Goal: Information Seeking & Learning: Learn about a topic

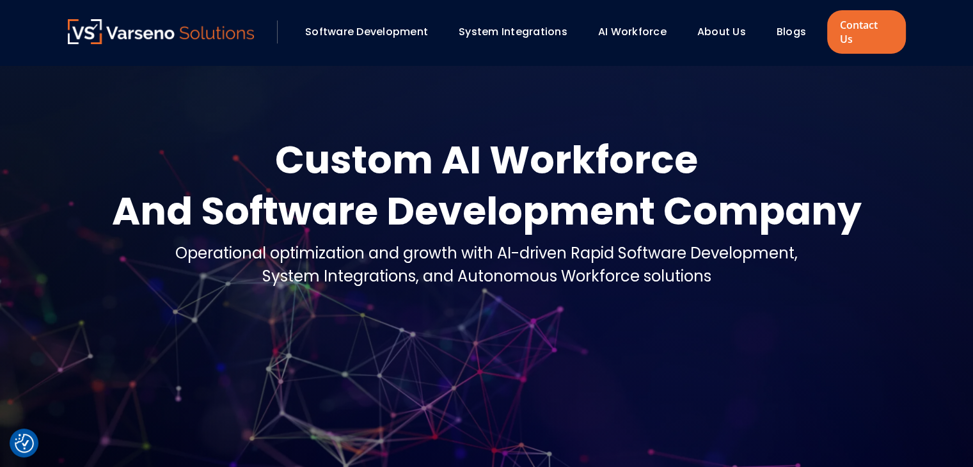
click at [722, 29] on link "About Us" at bounding box center [722, 31] width 49 height 15
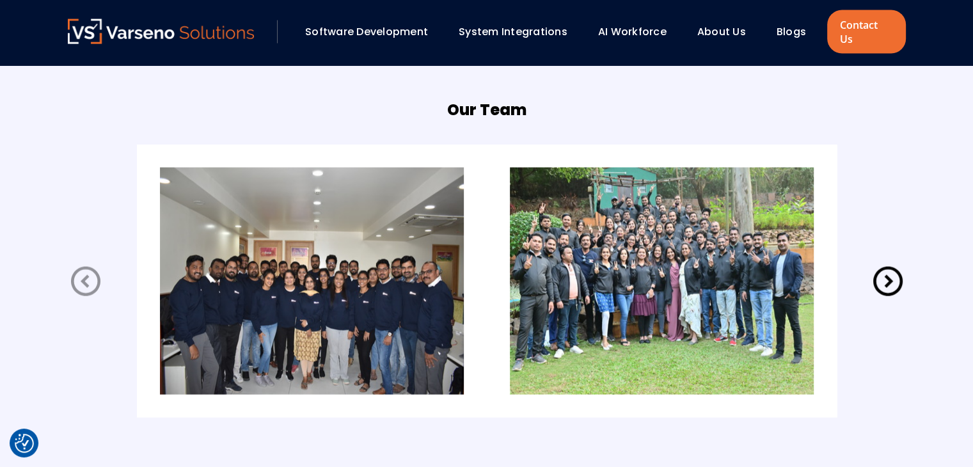
scroll to position [2598, 0]
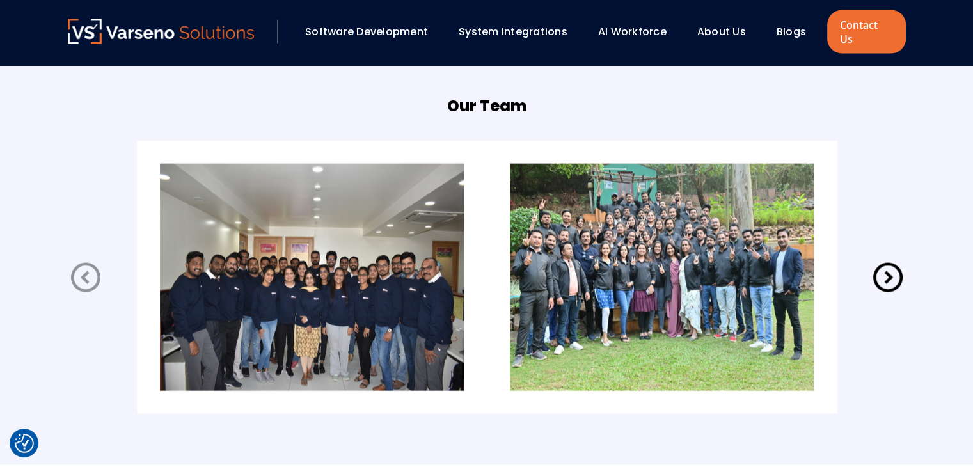
click at [625, 258] on img at bounding box center [662, 277] width 304 height 227
click at [890, 264] on icon at bounding box center [888, 277] width 29 height 29
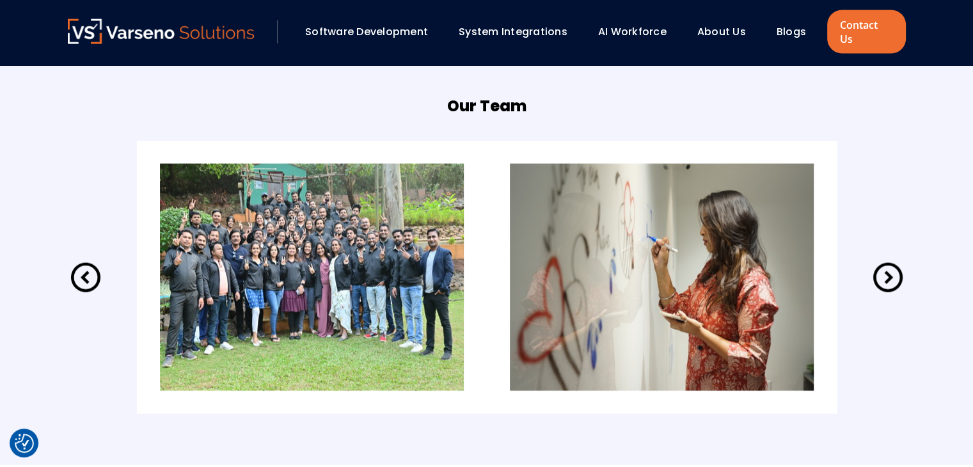
click at [890, 264] on icon at bounding box center [888, 277] width 29 height 29
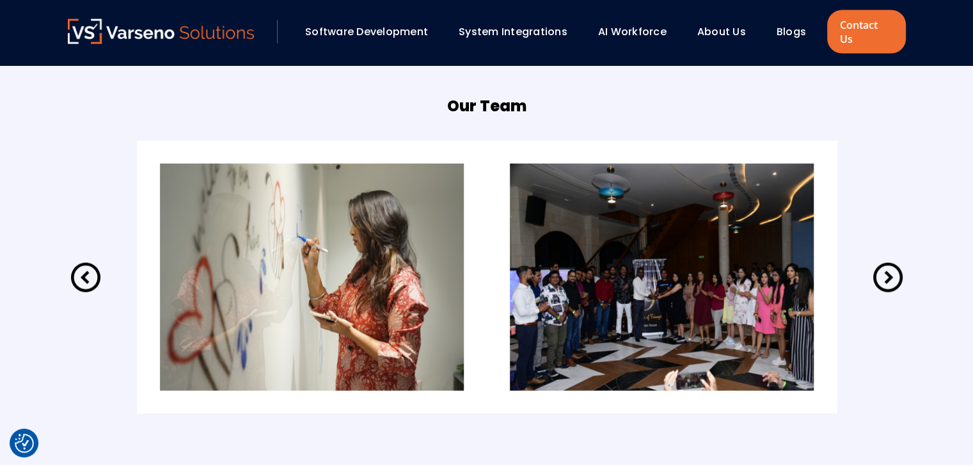
click at [890, 264] on icon at bounding box center [888, 277] width 29 height 29
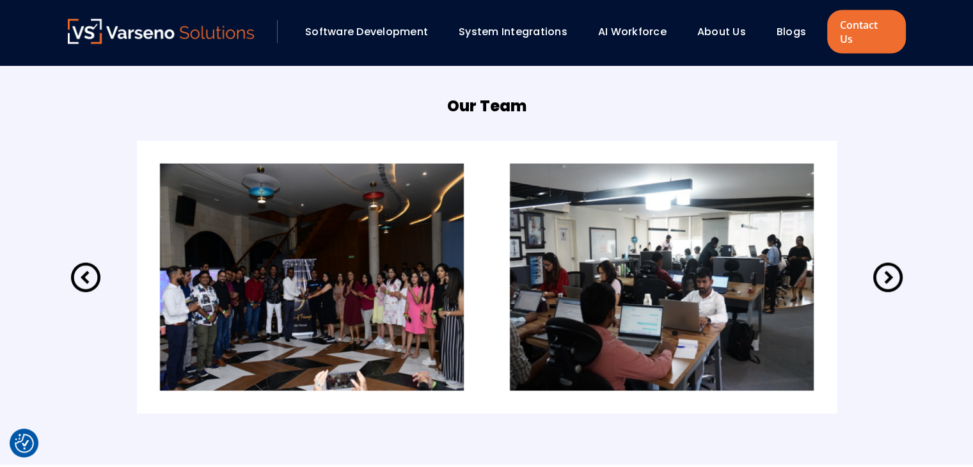
click at [890, 264] on icon at bounding box center [888, 277] width 29 height 29
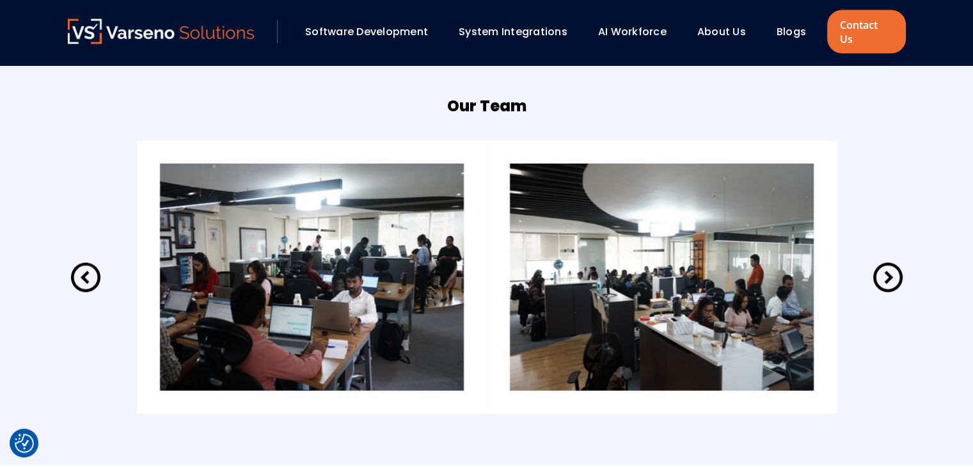
click at [890, 264] on icon at bounding box center [888, 277] width 29 height 29
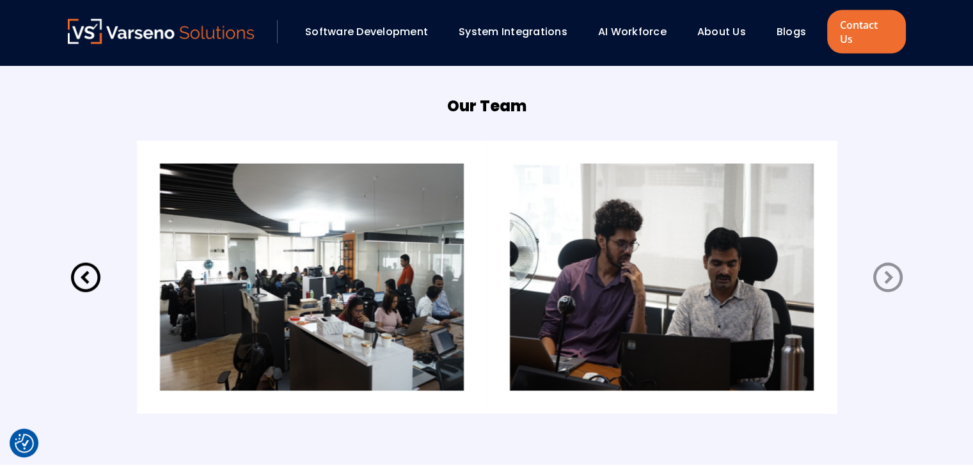
click at [890, 264] on icon at bounding box center [888, 277] width 29 height 29
click at [97, 260] on icon at bounding box center [86, 278] width 36 height 36
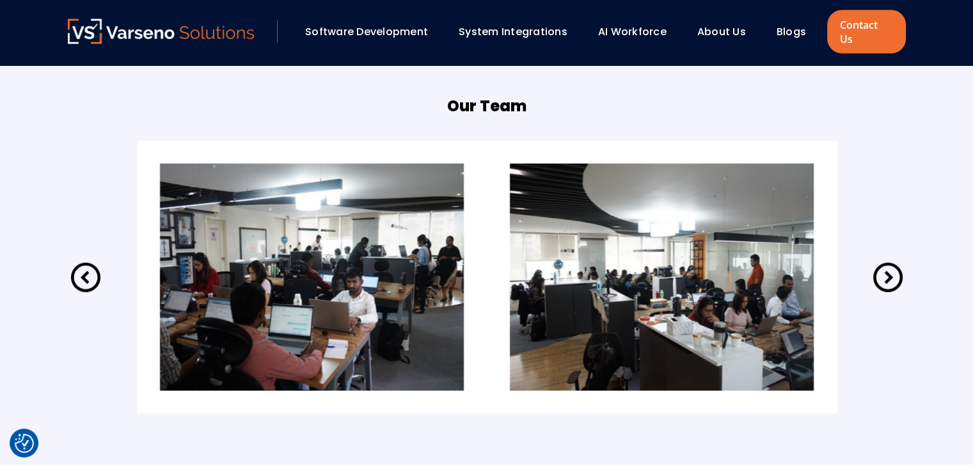
click at [90, 261] on icon at bounding box center [86, 278] width 36 height 36
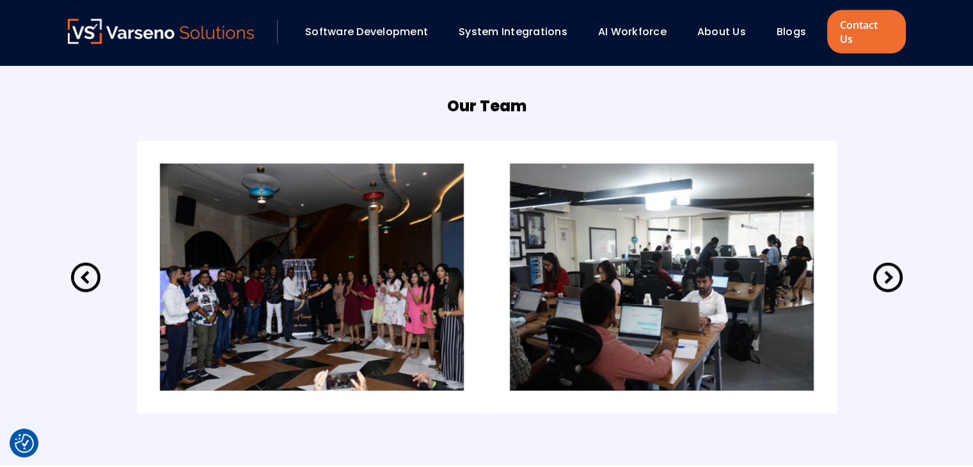
click at [90, 261] on icon at bounding box center [86, 278] width 36 height 36
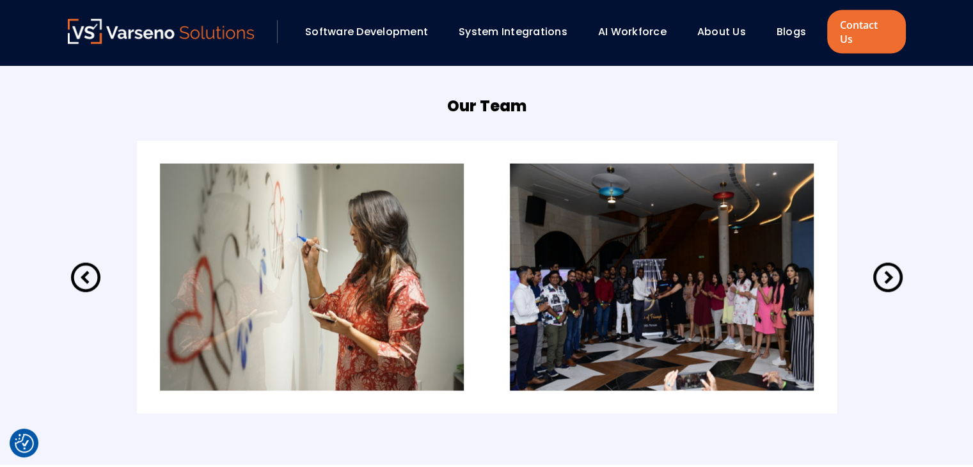
click at [90, 261] on icon at bounding box center [86, 278] width 36 height 36
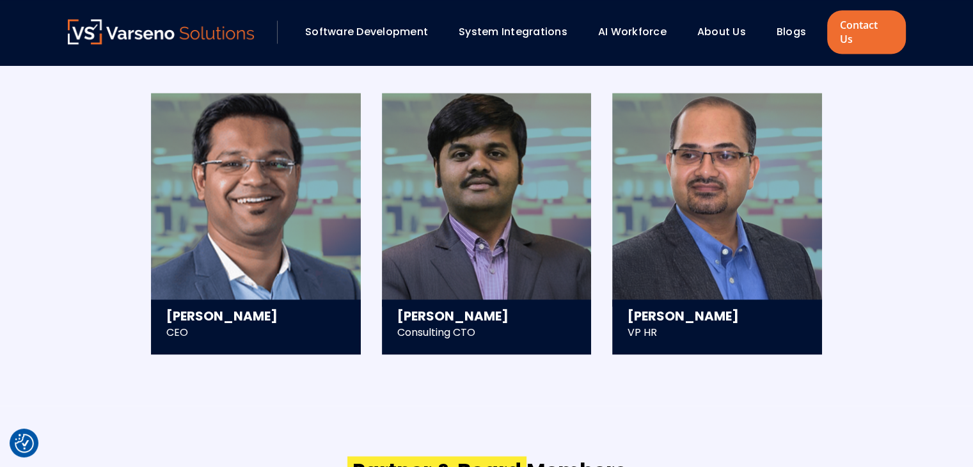
scroll to position [1800, 0]
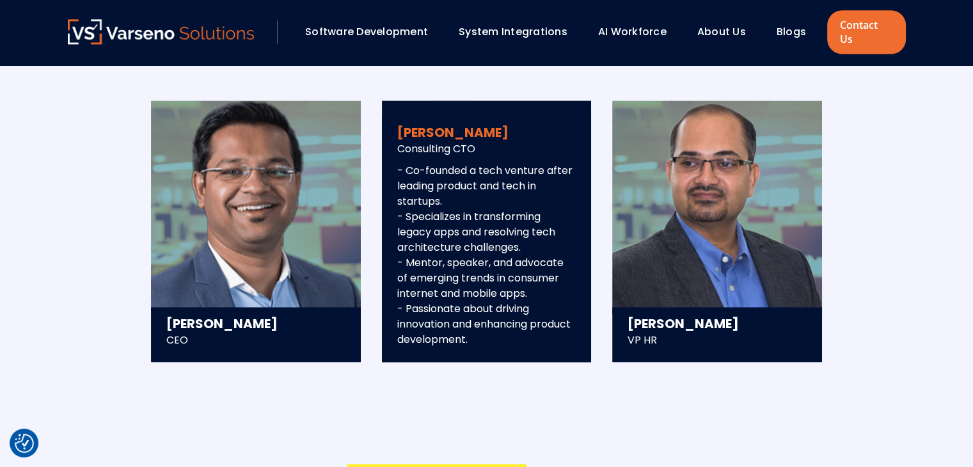
click at [463, 144] on div "Consulting CTO - Co-founded a tech venture after leading product and tech in st…" at bounding box center [486, 155] width 179 height 29
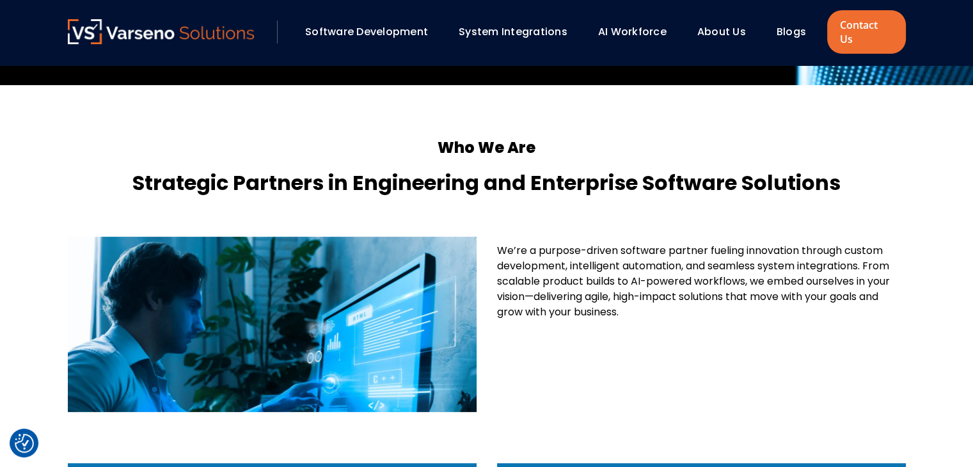
scroll to position [0, 0]
